Goal: Book appointment/travel/reservation

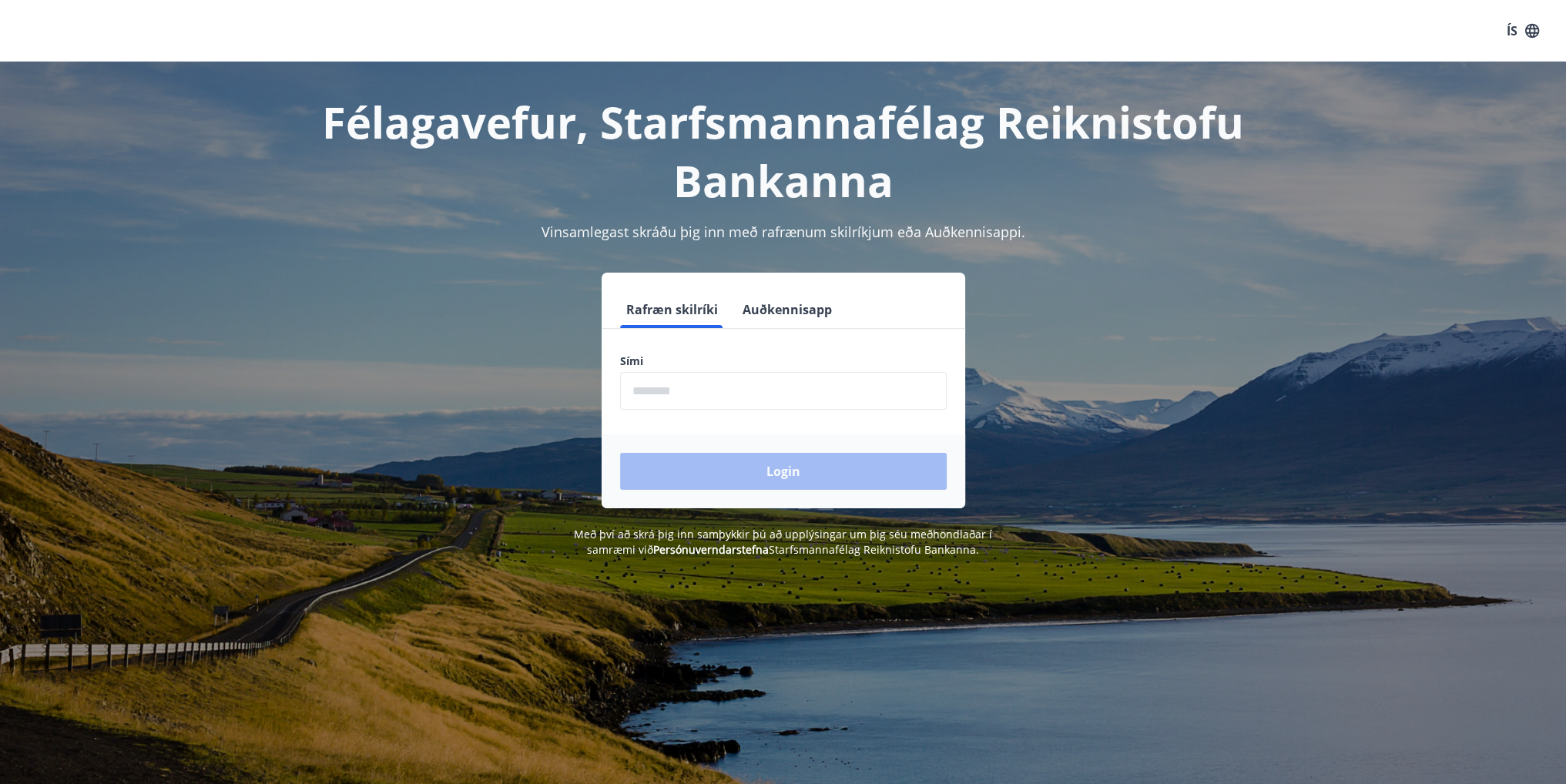
click at [764, 414] on form "Rafræn skilríki Auðkennisapp Sími ​ Login" at bounding box center [783, 399] width 364 height 217
click at [767, 392] on input "phone" at bounding box center [783, 391] width 327 height 38
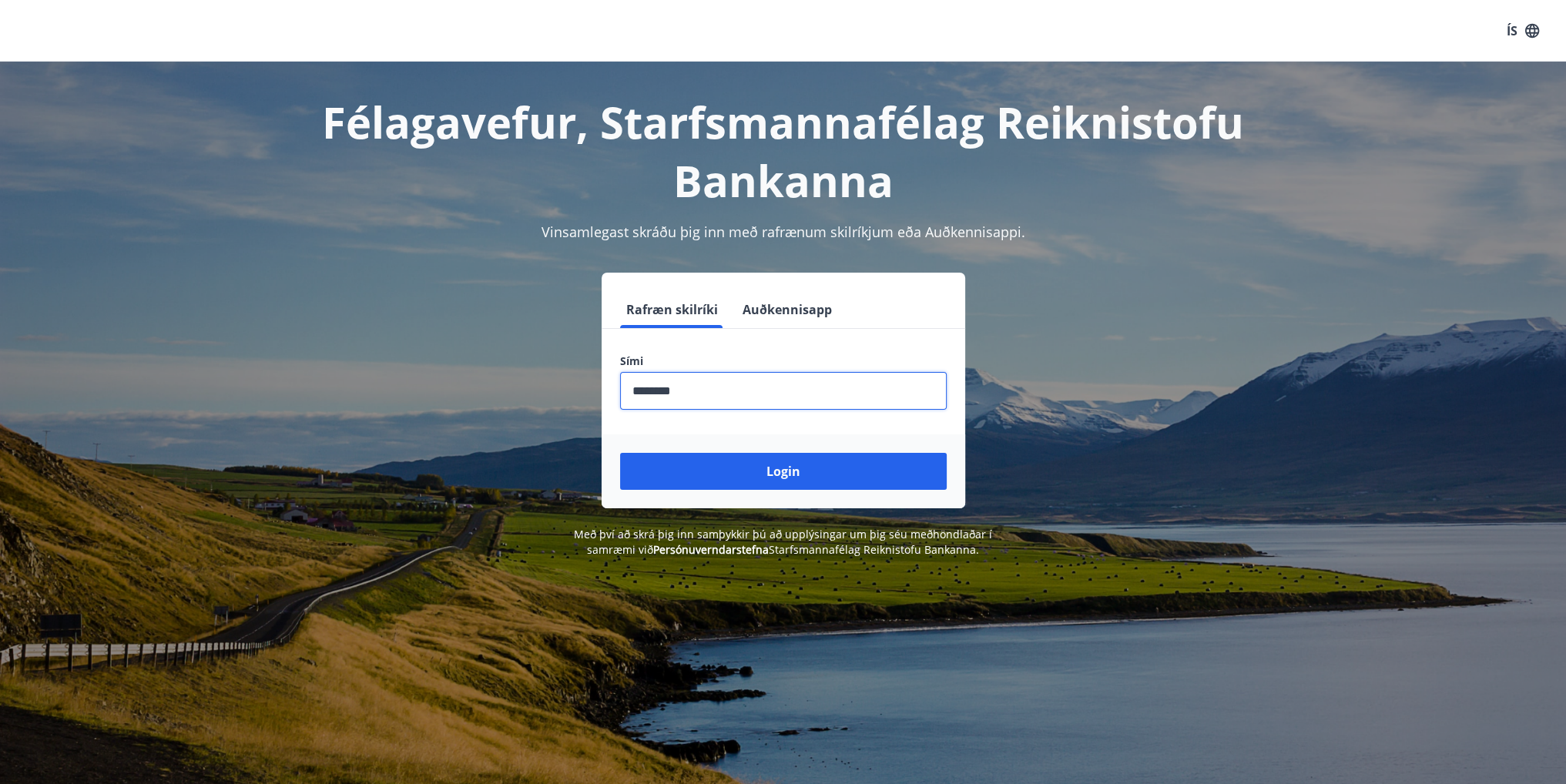
type input "********"
click at [620, 453] on button "Login" at bounding box center [783, 471] width 327 height 37
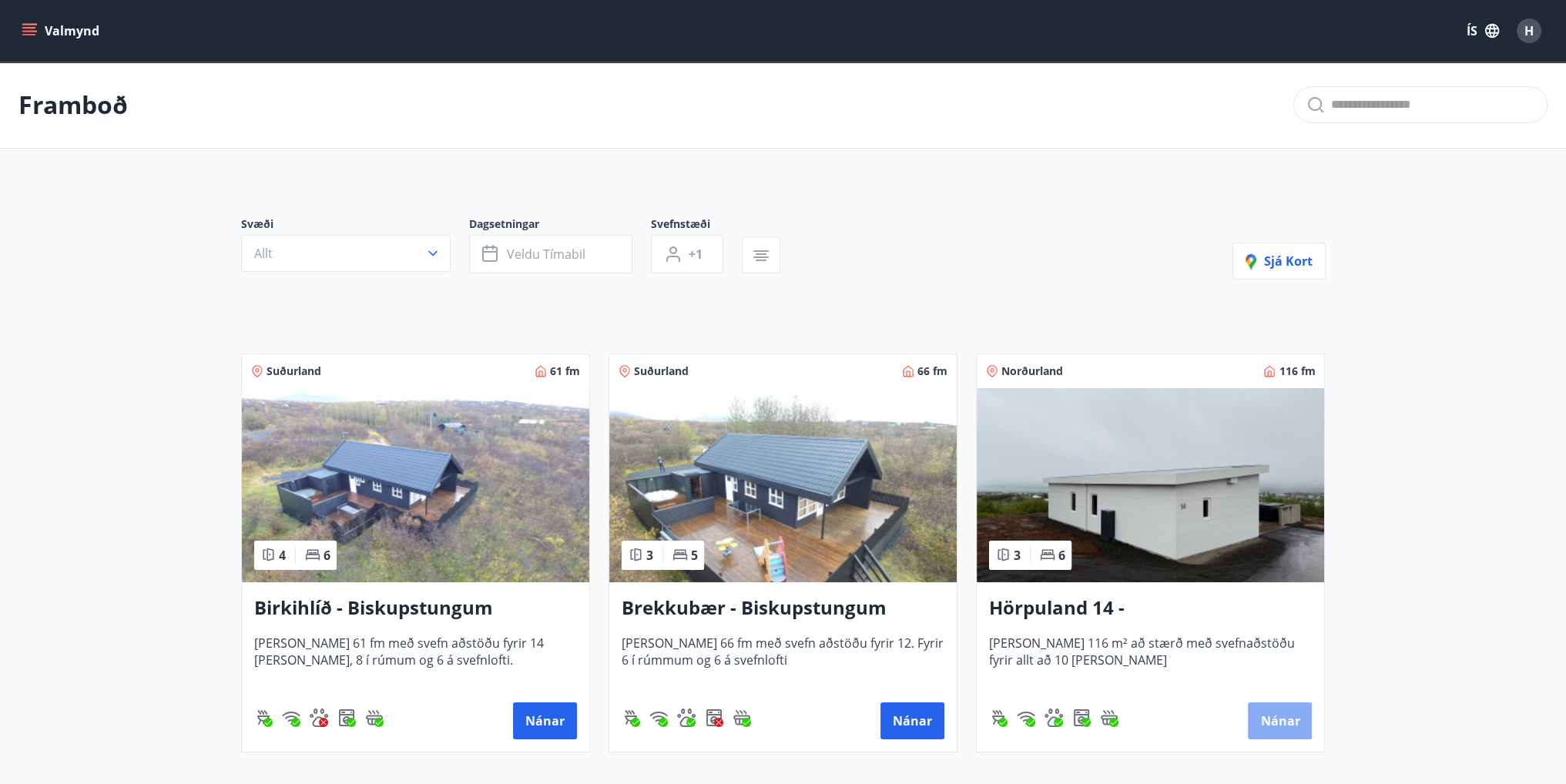
click at [1301, 722] on button "Nánar" at bounding box center [1280, 720] width 64 height 37
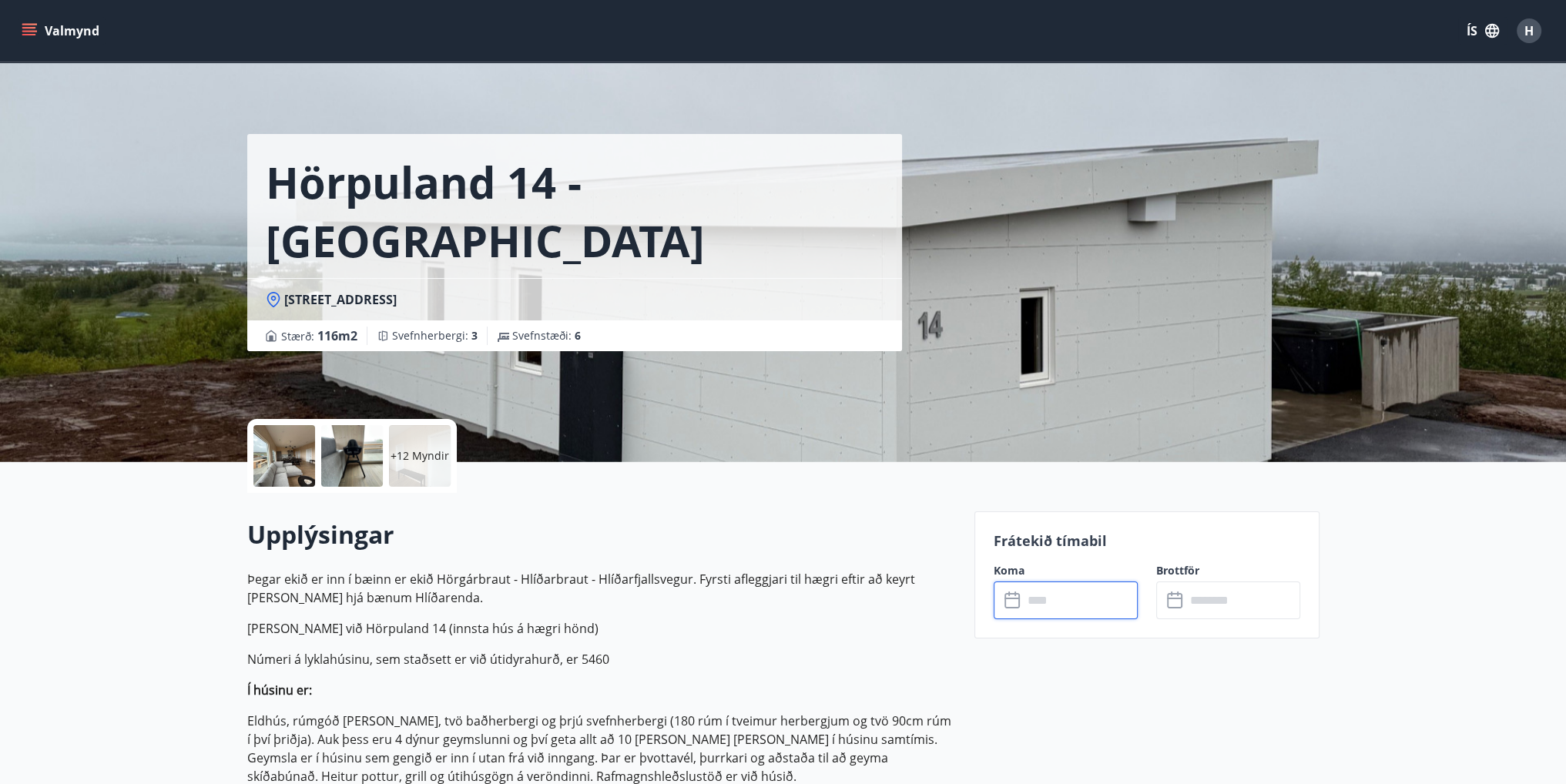
click at [1089, 604] on input "text" at bounding box center [1080, 600] width 114 height 38
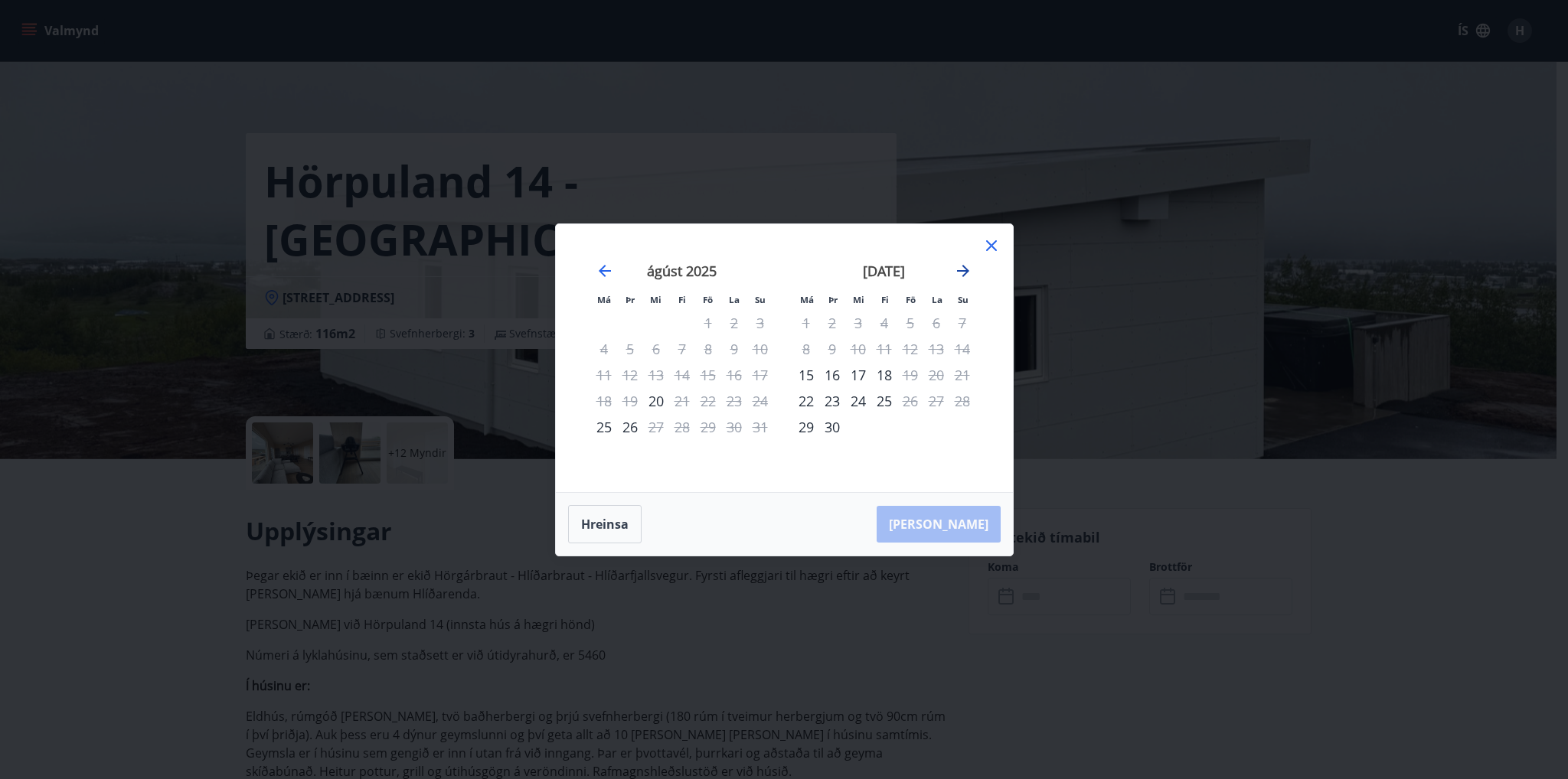
click at [957, 272] on icon "Move forward to switch to the next month." at bounding box center [963, 270] width 18 height 18
click at [913, 432] on div "31" at bounding box center [909, 426] width 26 height 26
click at [964, 273] on icon "Move forward to switch to the next month." at bounding box center [963, 271] width 13 height 13
click at [960, 324] on div "2" at bounding box center [962, 322] width 26 height 26
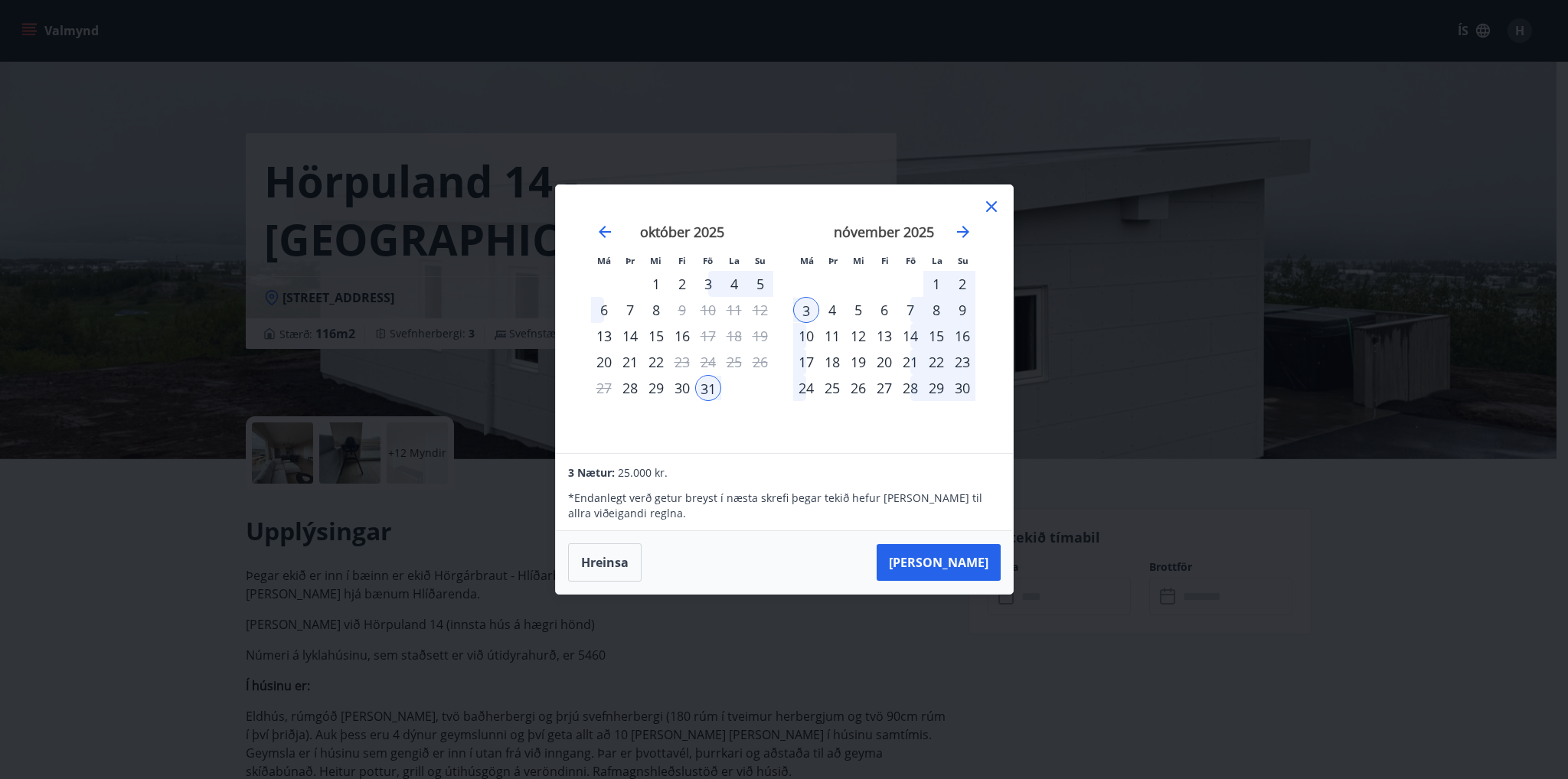
click at [704, 281] on div "3" at bounding box center [708, 284] width 26 height 26
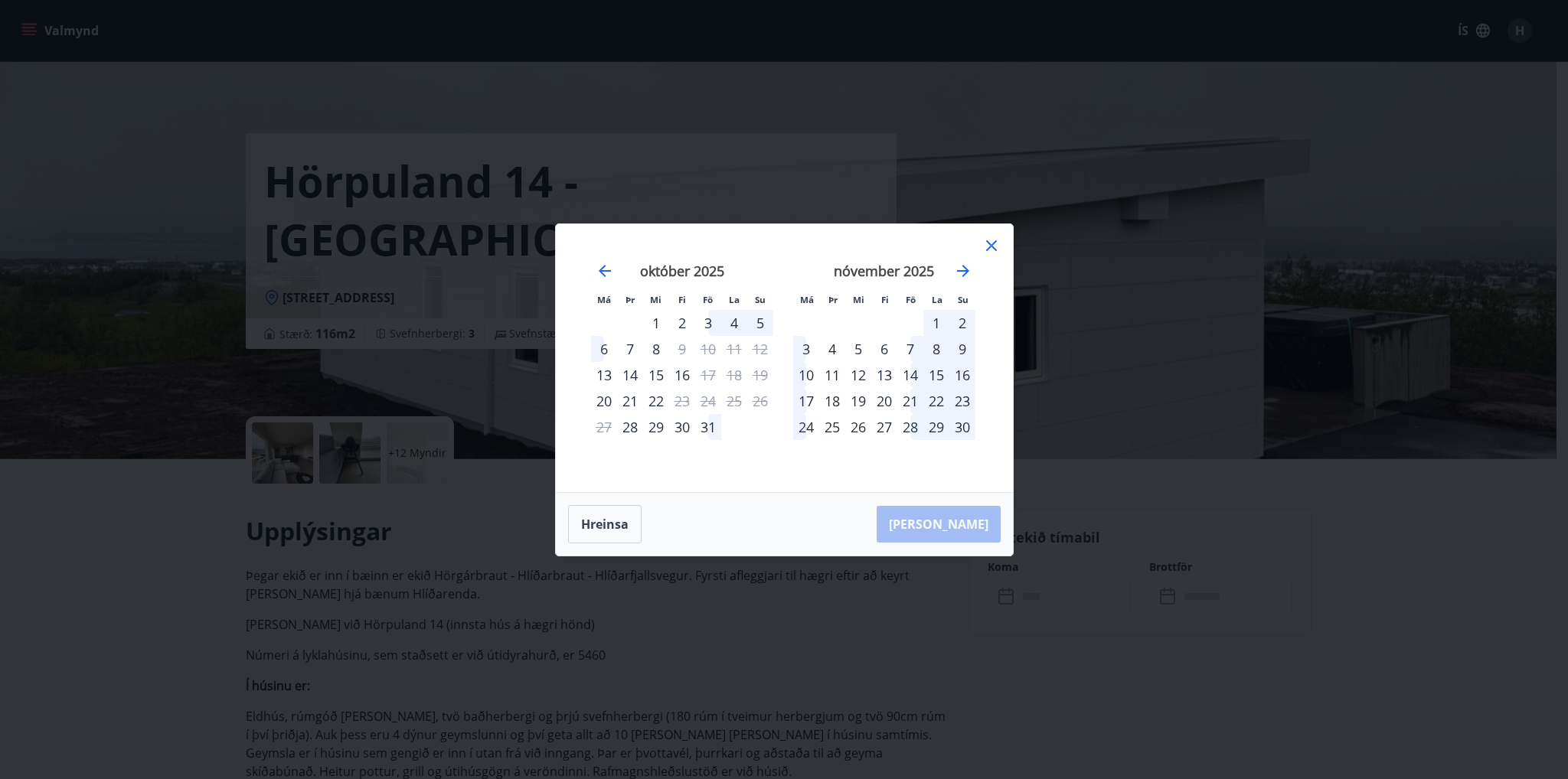
click at [712, 325] on div "3" at bounding box center [708, 322] width 26 height 26
click at [602, 351] on div "6" at bounding box center [604, 349] width 26 height 26
click at [989, 248] on icon at bounding box center [991, 245] width 18 height 18
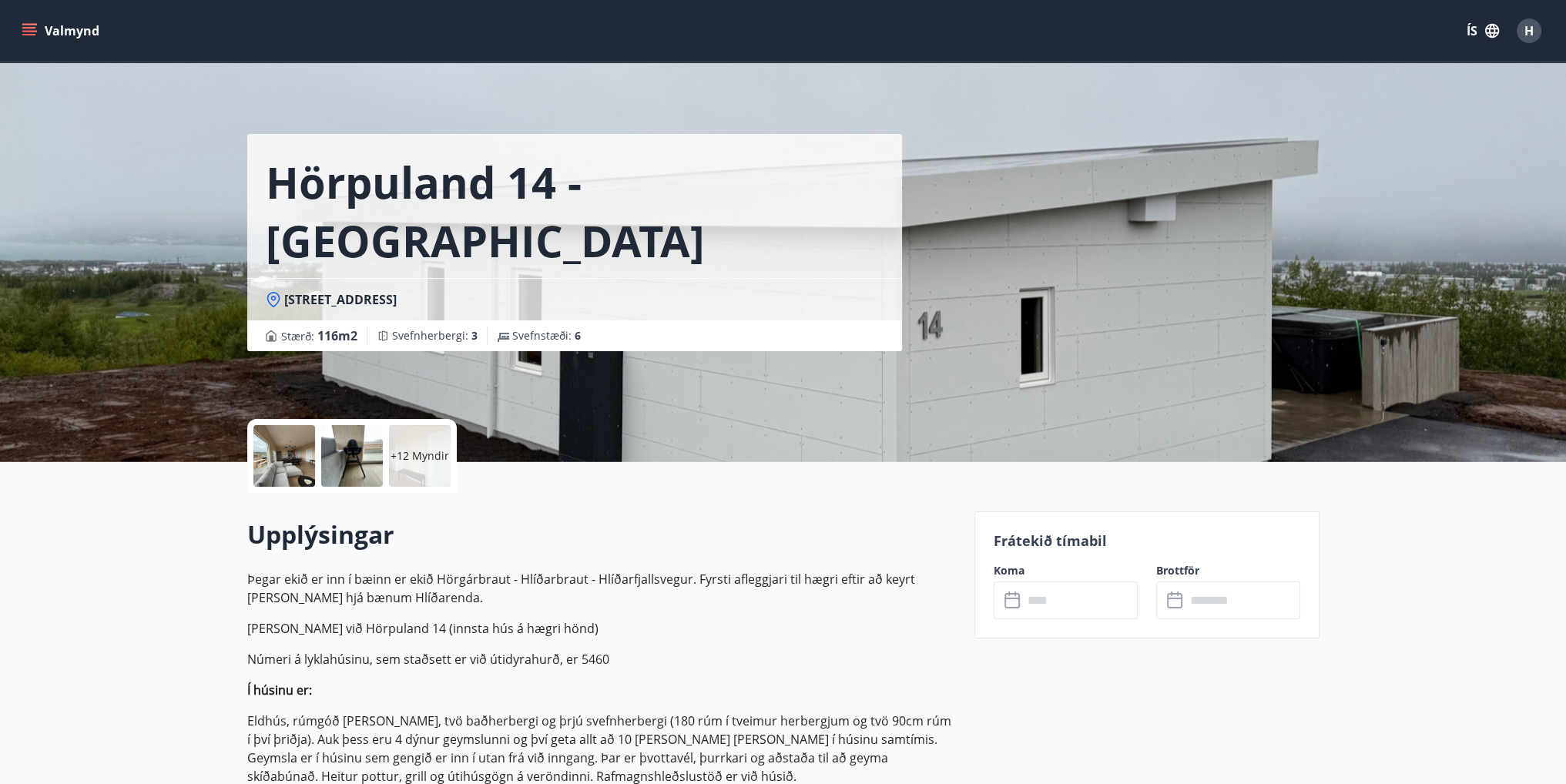
click at [22, 35] on icon "menu" at bounding box center [29, 31] width 16 height 16
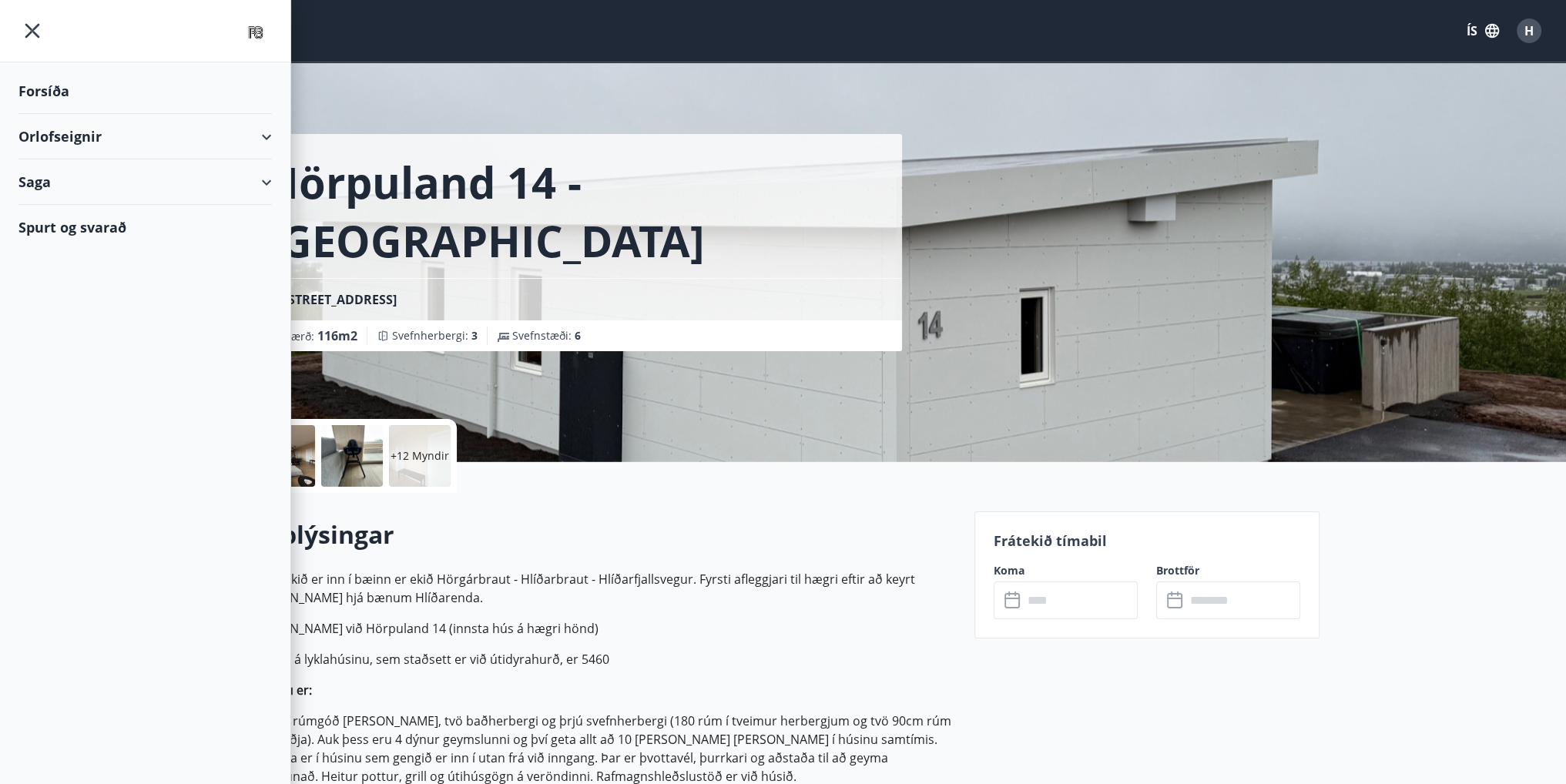
click at [275, 136] on icon at bounding box center [266, 136] width 18 height 18
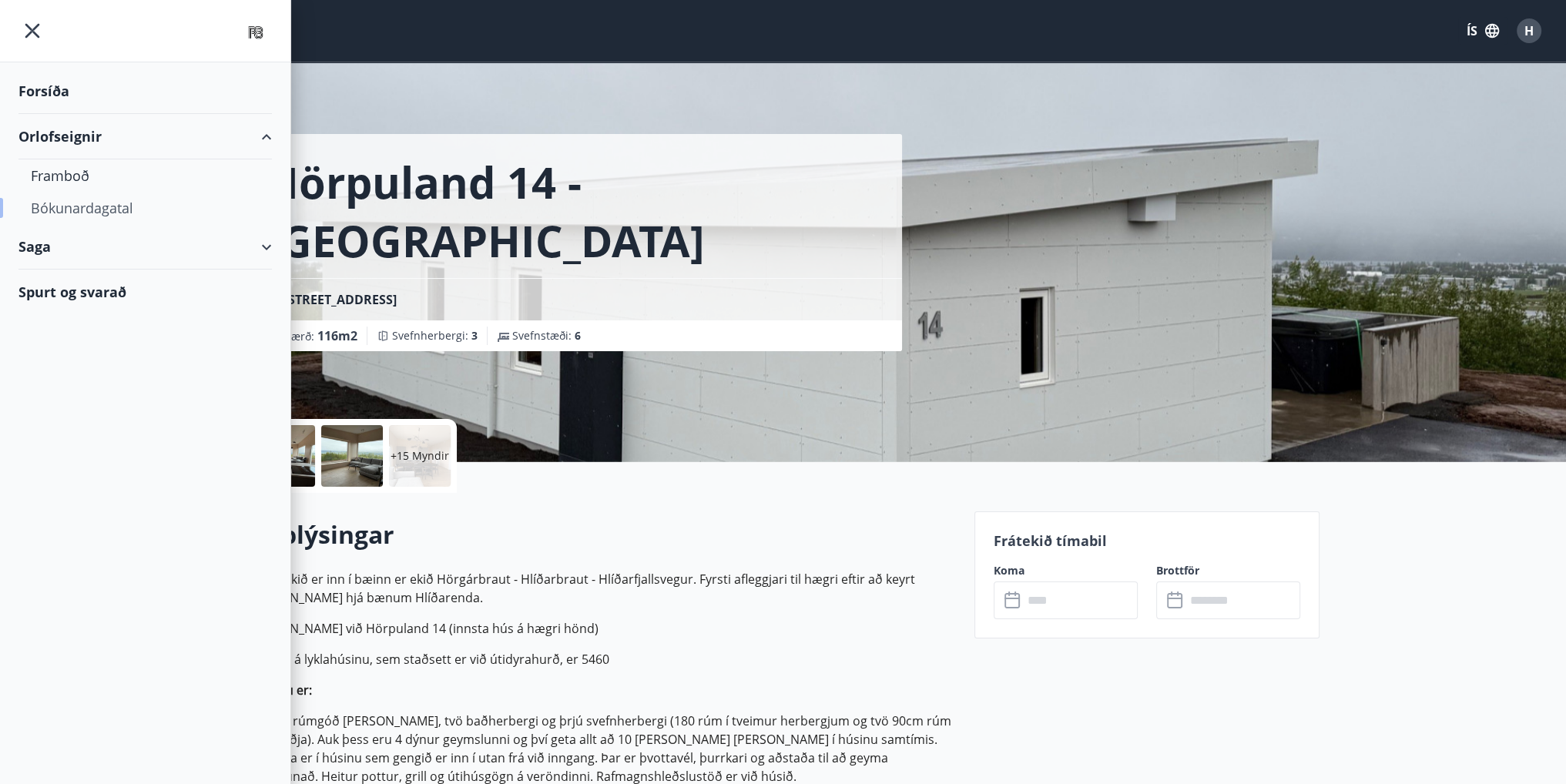
click at [111, 206] on div "Bókunardagatal" at bounding box center [145, 207] width 229 height 32
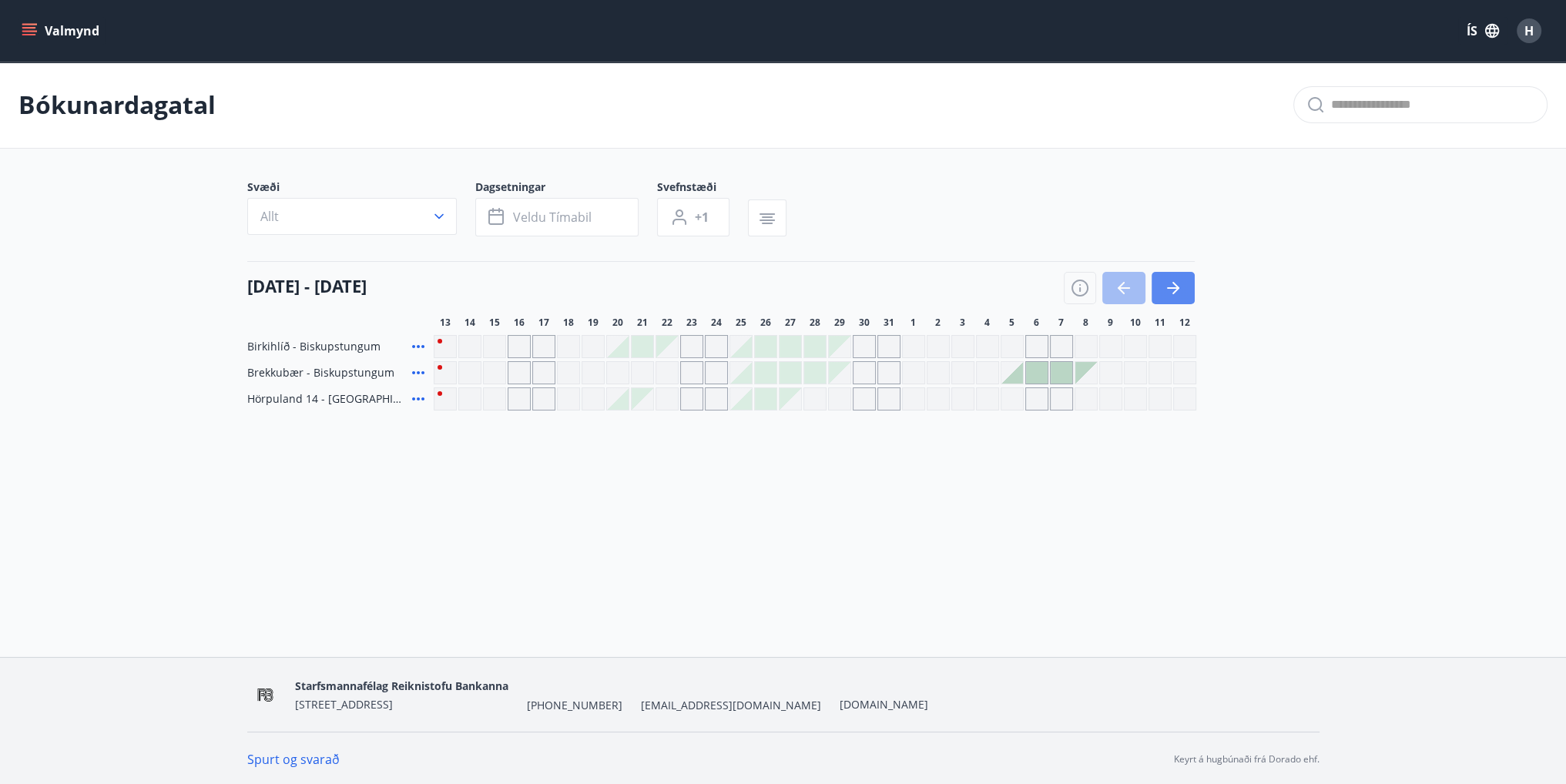
click at [1172, 284] on icon "button" at bounding box center [1172, 287] width 18 height 18
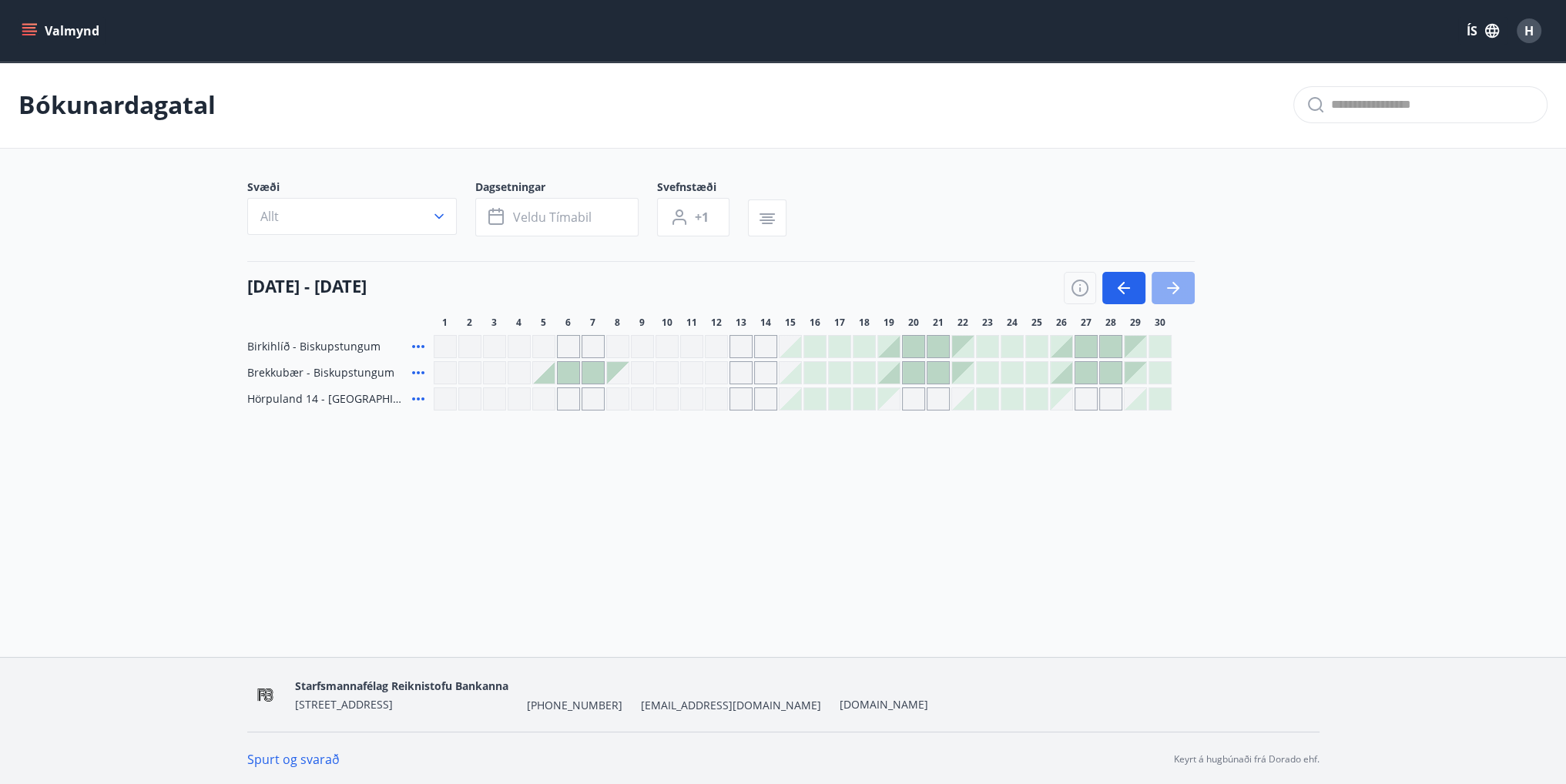
click at [1182, 292] on button "button" at bounding box center [1173, 288] width 43 height 32
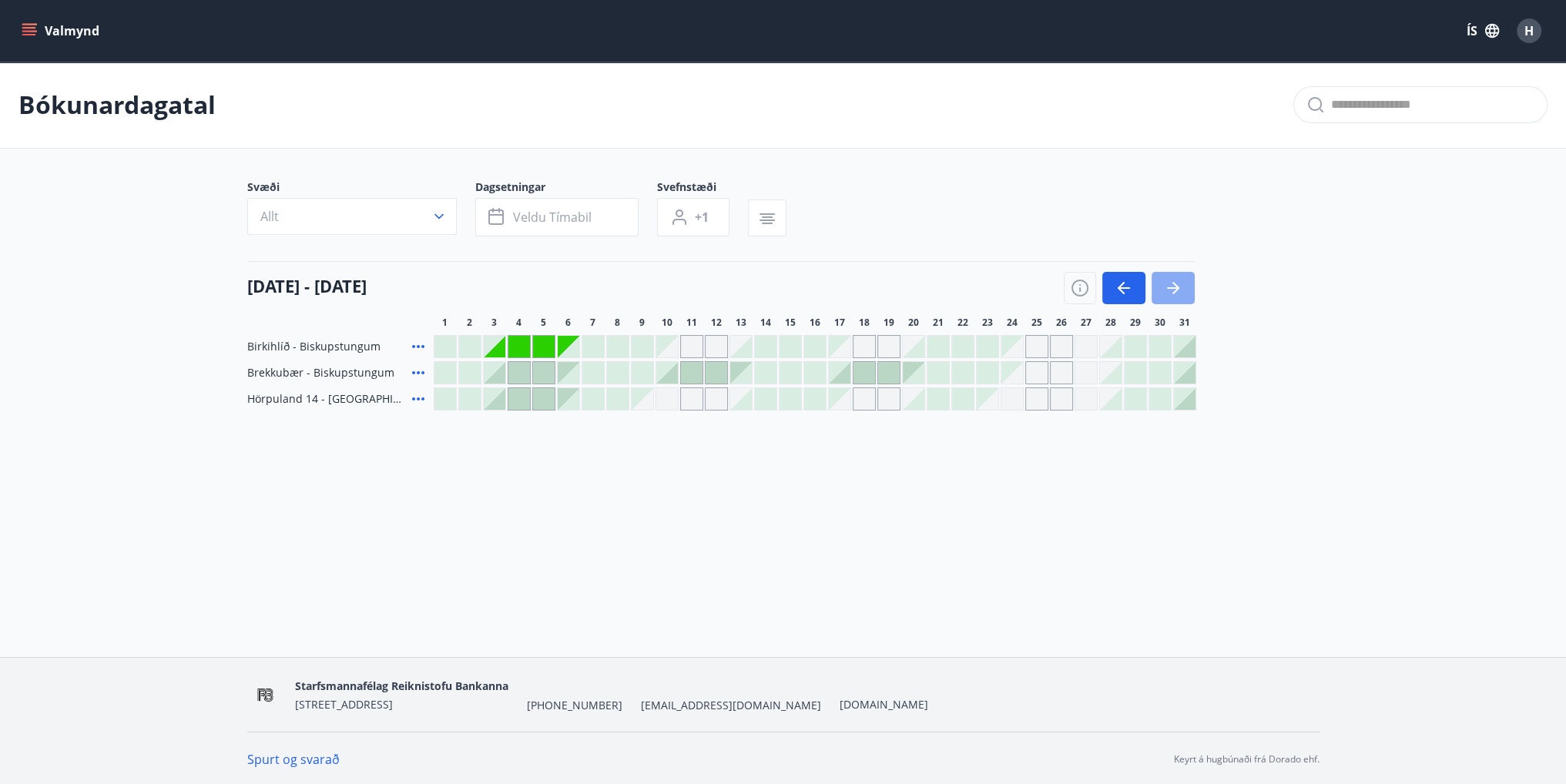
click at [1180, 278] on icon "button" at bounding box center [1172, 287] width 18 height 18
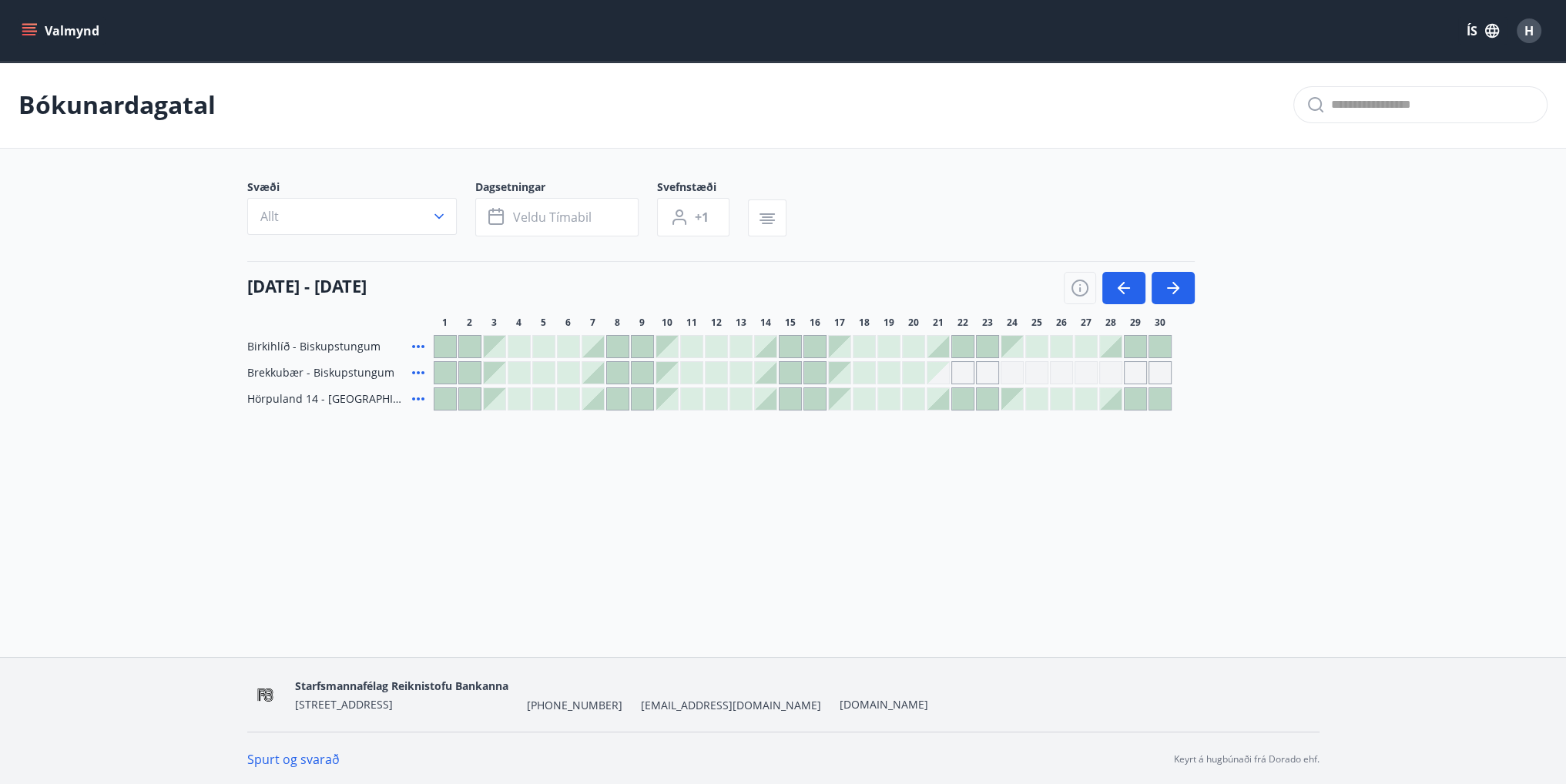
drag, startPoint x: 875, startPoint y: 64, endPoint x: 727, endPoint y: 42, distance: 149.6
